Goal: Browse casually: Explore the website without a specific task or goal

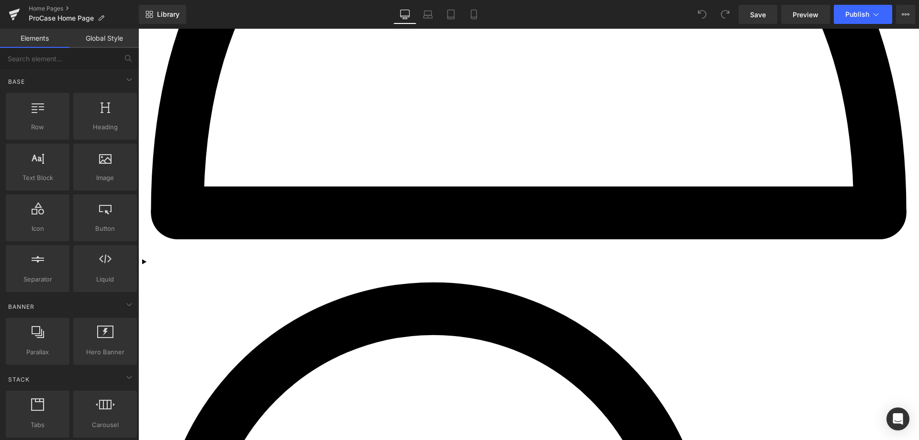
scroll to position [1676, 0]
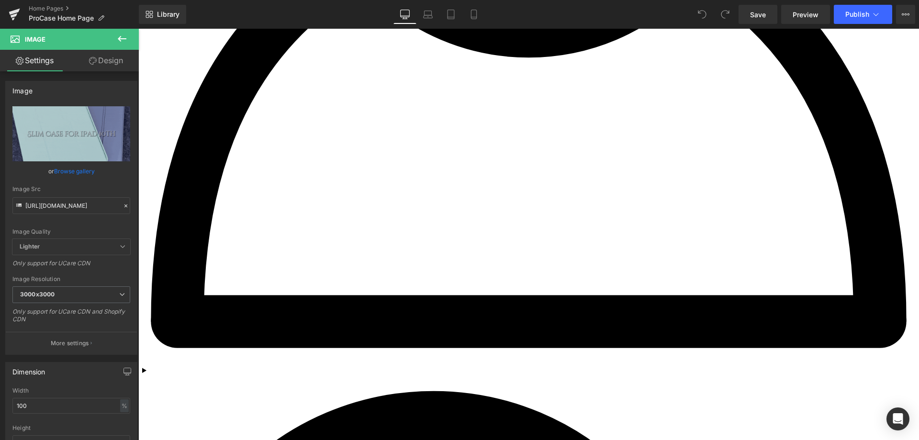
scroll to position [1628, 0]
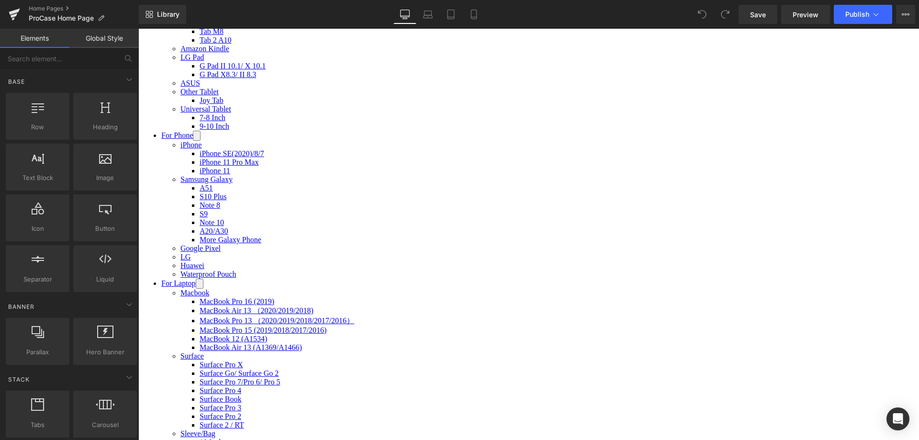
scroll to position [622, 0]
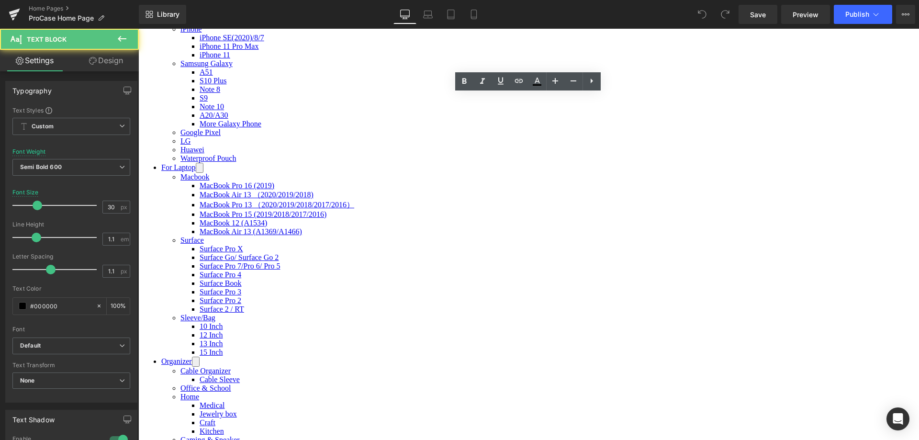
scroll to position [5, 5]
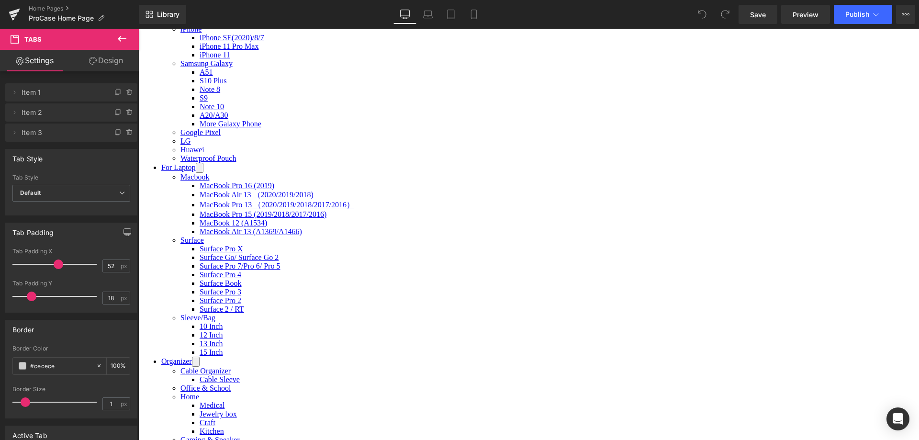
click at [138, 29] on span "(P) Title" at bounding box center [138, 29] width 0 height 0
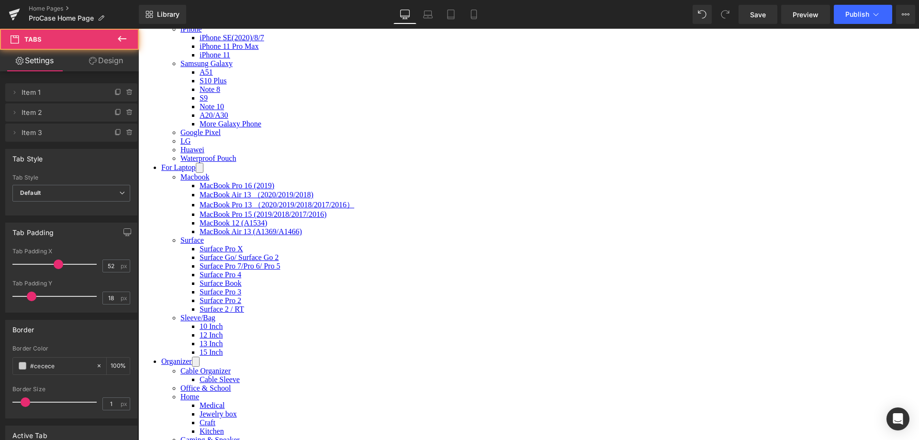
scroll to position [3103, 774]
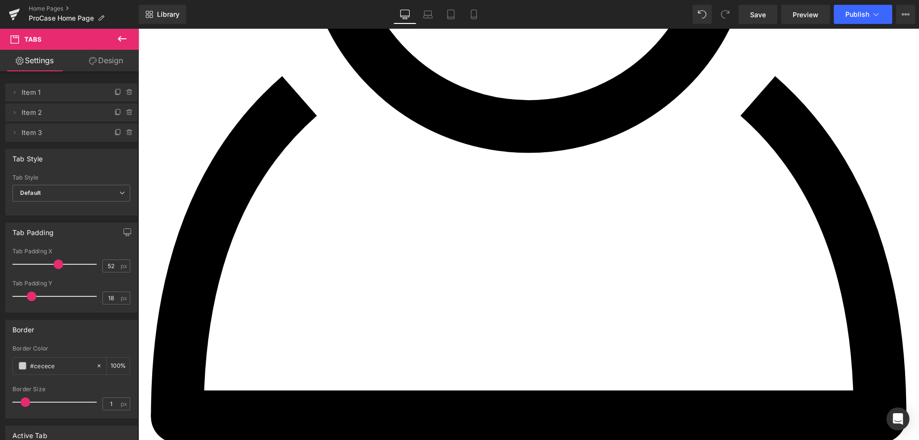
scroll to position [1580, 0]
